Goal: Information Seeking & Learning: Learn about a topic

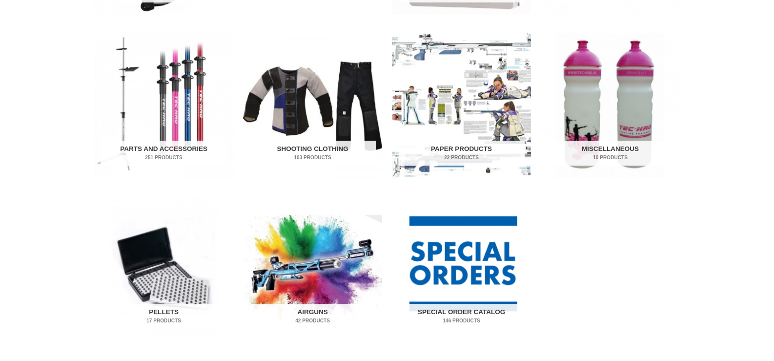
scroll to position [651, 0]
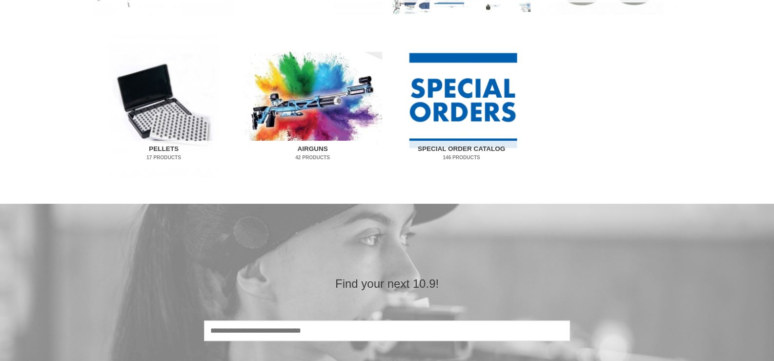
click at [313, 148] on h2 "Airguns 42 Products" at bounding box center [313, 153] width 126 height 25
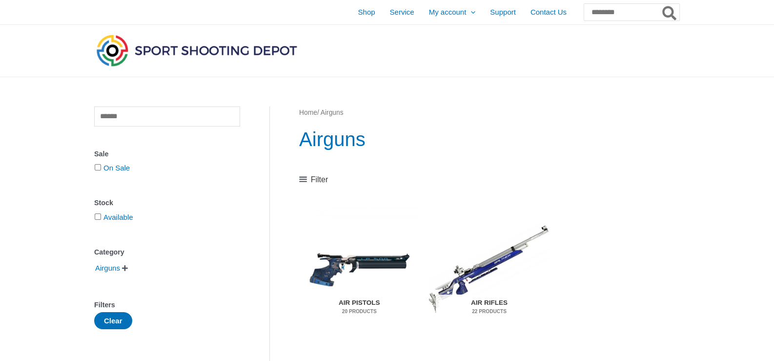
scroll to position [81, 0]
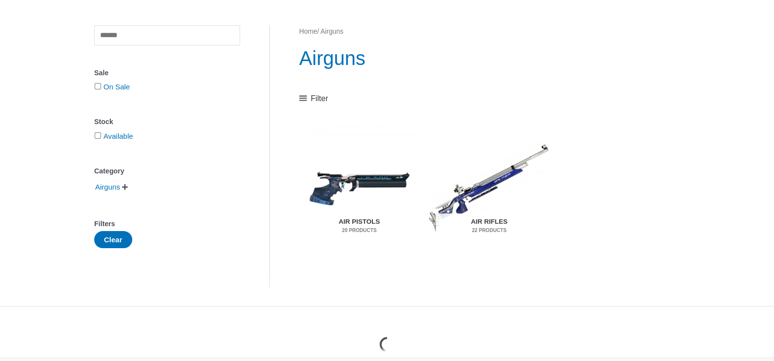
click at [360, 219] on h2 "Air Pistols 20 Products" at bounding box center [359, 225] width 107 height 25
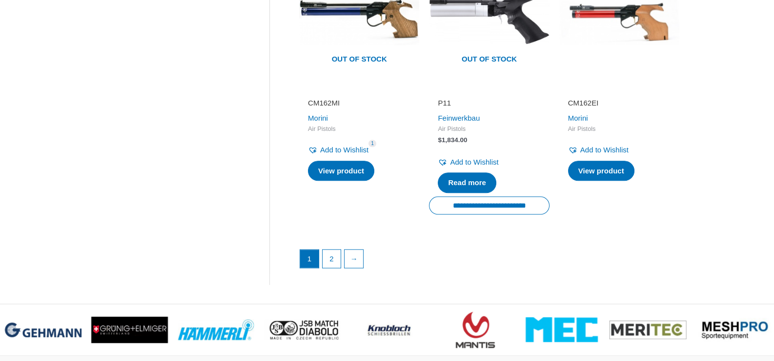
scroll to position [1464, 0]
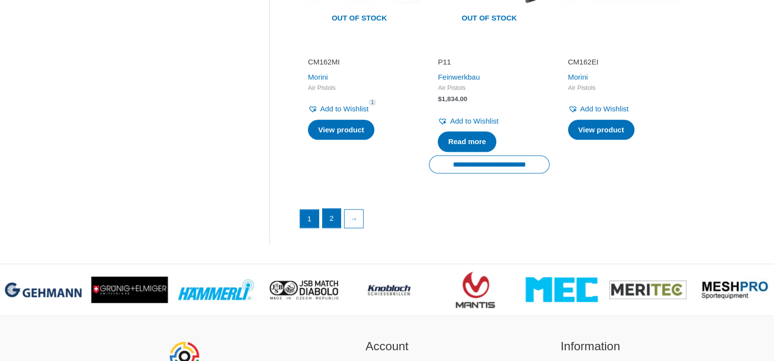
click at [330, 208] on link "2" at bounding box center [332, 218] width 19 height 20
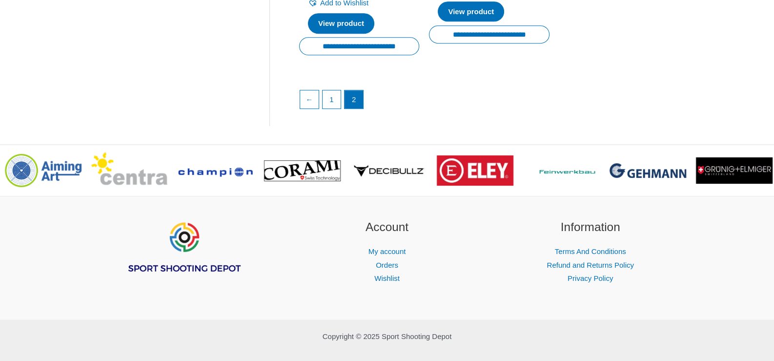
scroll to position [708, 0]
